Goal: Transaction & Acquisition: Download file/media

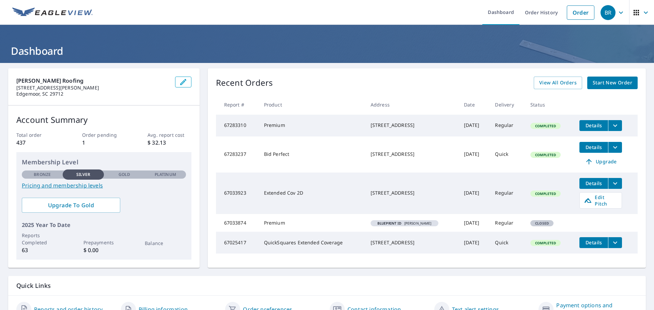
click at [585, 150] on span "Details" at bounding box center [593, 147] width 20 height 6
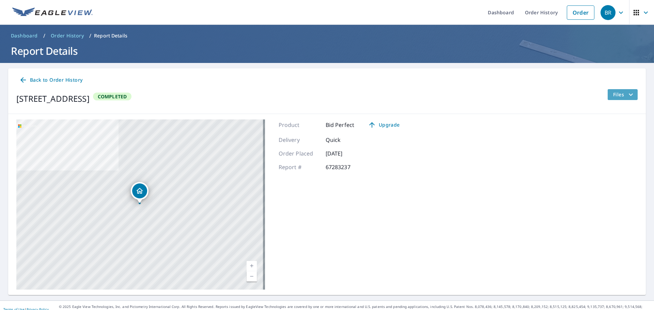
click at [613, 94] on span "Files" at bounding box center [624, 95] width 22 height 8
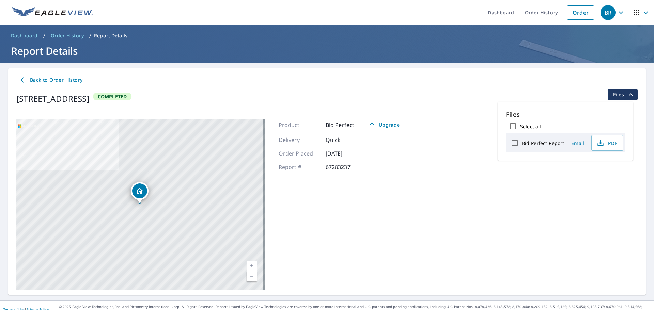
click at [514, 144] on input "Bid Perfect Report" at bounding box center [514, 143] width 14 height 14
checkbox input "true"
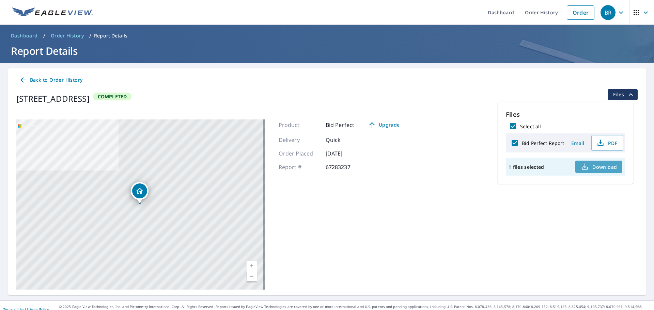
click at [600, 166] on span "Download" at bounding box center [599, 167] width 36 height 8
